Goal: Register for event/course

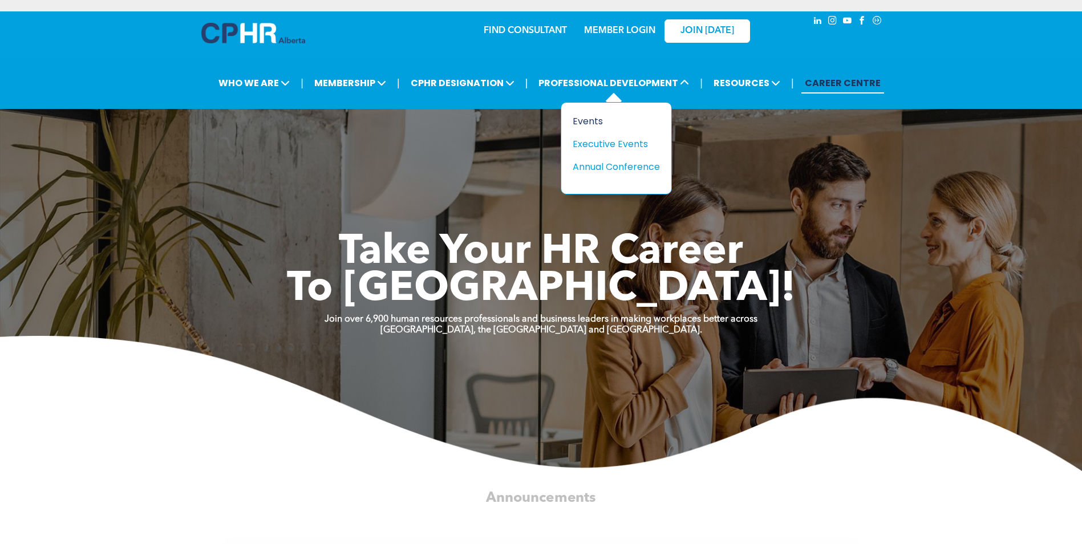
click at [589, 118] on div "Events" at bounding box center [612, 121] width 79 height 14
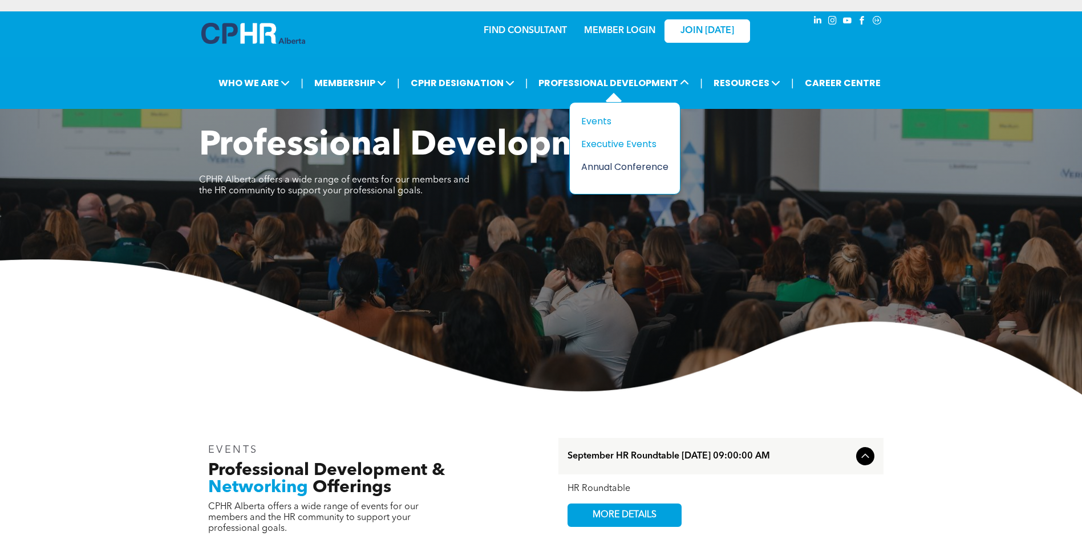
click at [606, 167] on div "Annual Conference" at bounding box center [620, 167] width 79 height 14
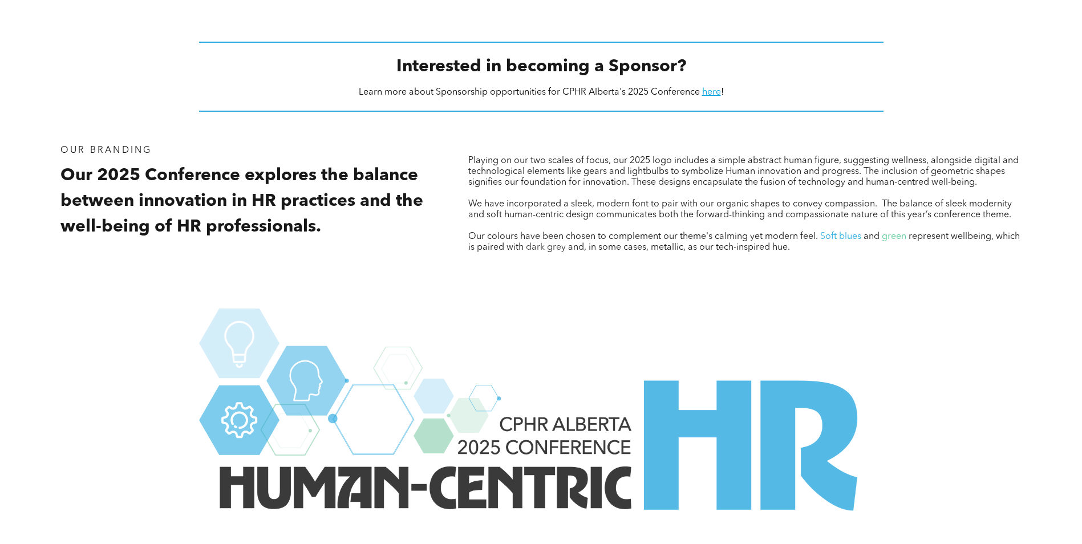
scroll to position [1043, 0]
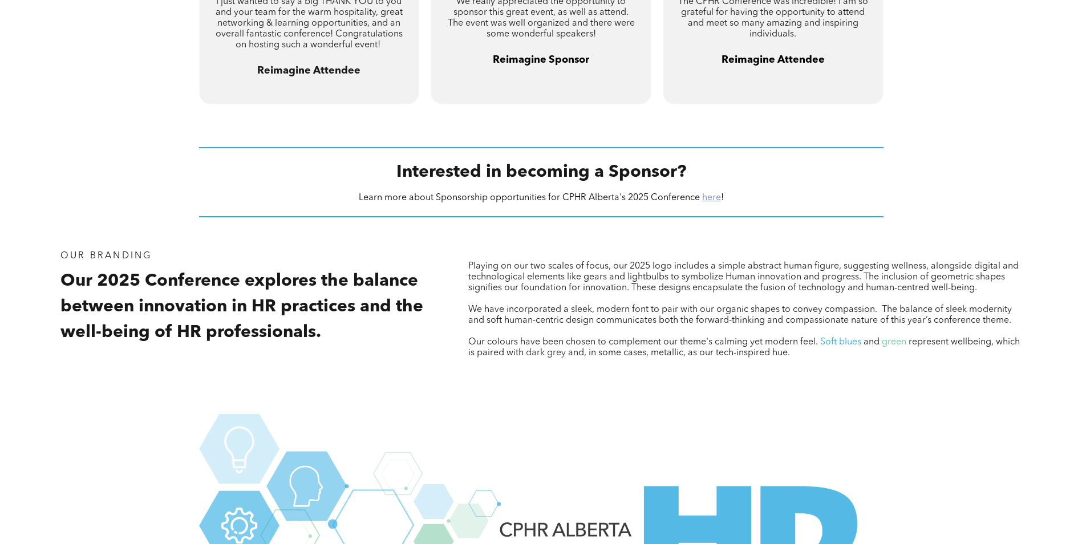
click at [716, 197] on link "here" at bounding box center [711, 197] width 19 height 9
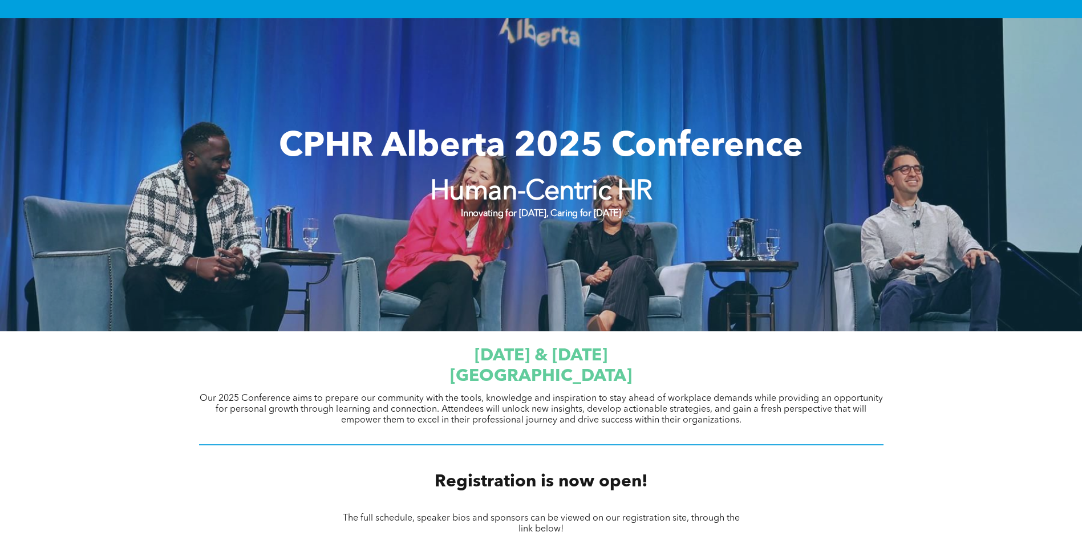
scroll to position [171, 0]
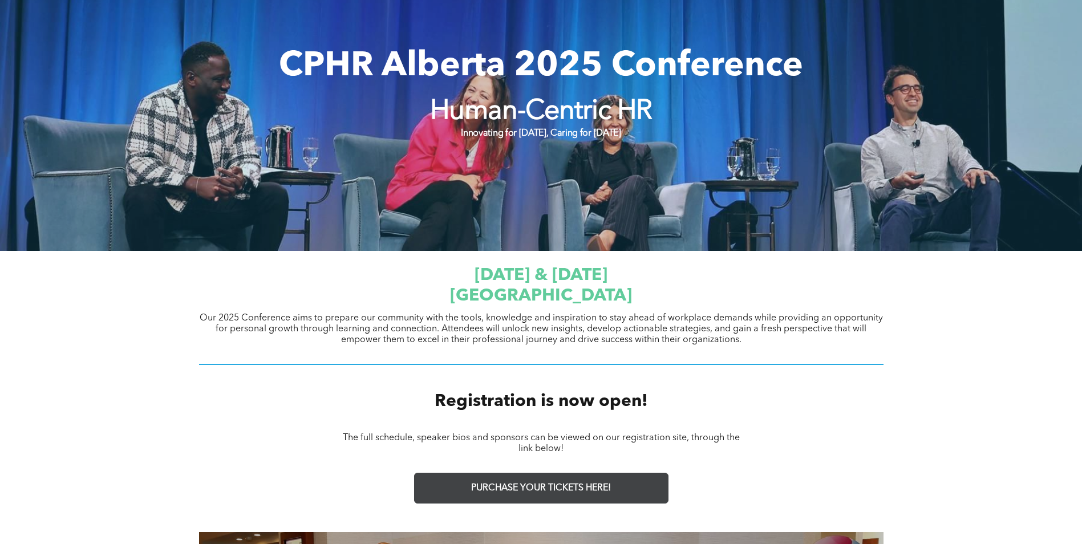
click at [524, 497] on link "PURCHASE YOUR TICKETS HERE!" at bounding box center [541, 488] width 254 height 31
